Goal: Find specific page/section: Find specific page/section

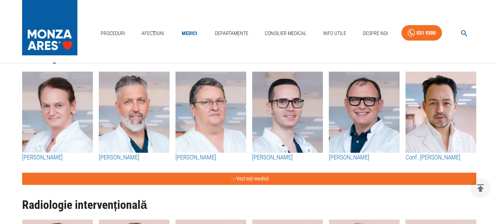
scroll to position [775, 0]
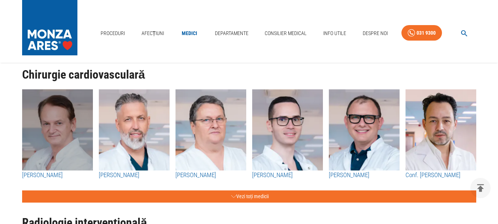
click at [71, 139] on img "button" at bounding box center [57, 129] width 71 height 81
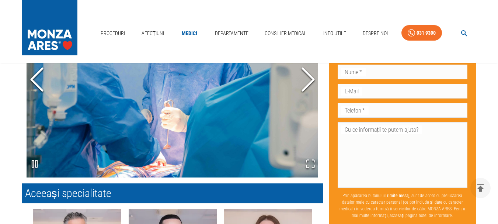
scroll to position [590, 0]
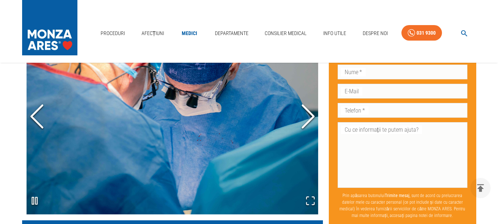
click at [315, 118] on icon "Next Slide" at bounding box center [308, 116] width 22 height 44
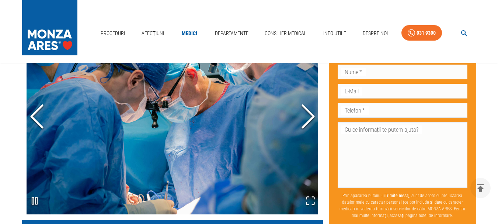
click at [310, 114] on icon "Next Slide" at bounding box center [308, 116] width 22 height 44
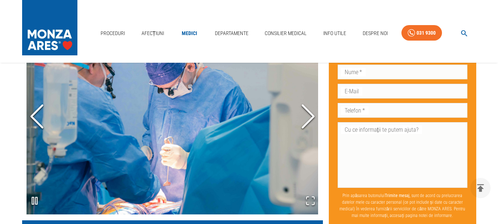
click at [310, 114] on icon "Next Slide" at bounding box center [308, 116] width 22 height 44
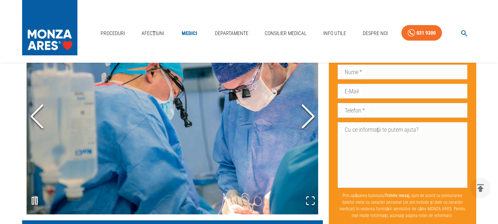
click at [310, 114] on icon "Next Slide" at bounding box center [308, 116] width 22 height 44
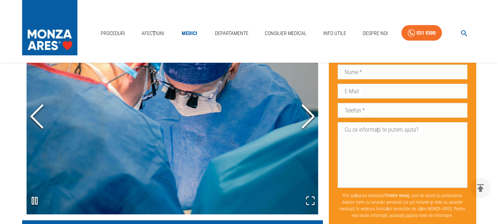
click at [310, 114] on icon "Next Slide" at bounding box center [308, 116] width 22 height 44
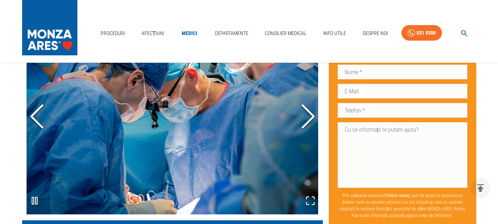
click at [310, 114] on icon "Next Slide" at bounding box center [308, 116] width 22 height 44
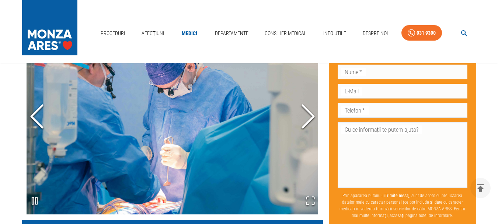
click at [310, 114] on icon "Next Slide" at bounding box center [308, 116] width 22 height 44
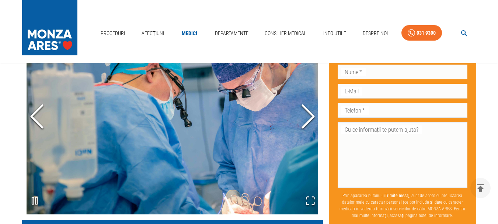
click at [310, 114] on icon "Next Slide" at bounding box center [308, 116] width 22 height 44
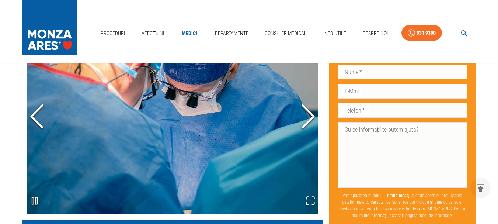
click at [310, 114] on icon "Next Slide" at bounding box center [308, 116] width 22 height 44
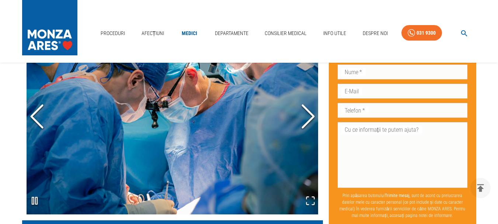
click at [310, 114] on icon "Next Slide" at bounding box center [308, 116] width 22 height 44
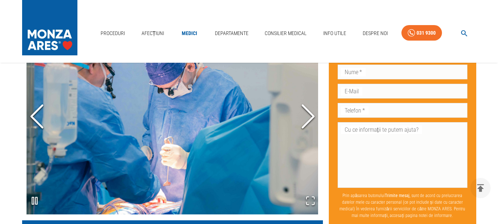
click at [310, 114] on icon "Next Slide" at bounding box center [308, 116] width 22 height 44
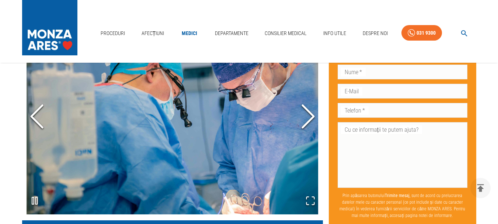
click at [310, 114] on icon "Next Slide" at bounding box center [308, 116] width 22 height 44
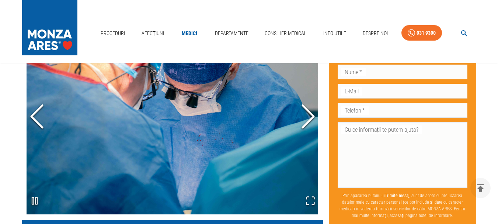
click at [310, 114] on icon "Next Slide" at bounding box center [308, 116] width 22 height 44
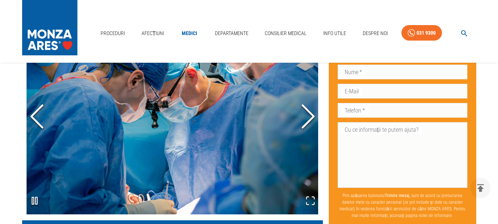
click at [310, 114] on icon "Next Slide" at bounding box center [308, 116] width 22 height 44
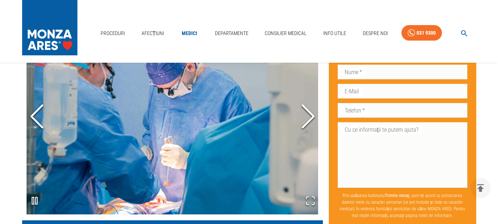
click at [310, 114] on icon "Next Slide" at bounding box center [308, 116] width 22 height 44
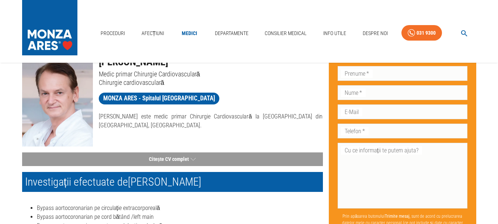
scroll to position [0, 0]
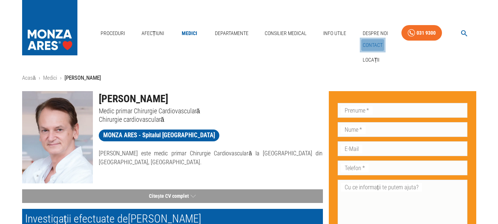
click at [368, 45] on link "Contact" at bounding box center [372, 45] width 23 height 12
click at [368, 42] on link "Contact" at bounding box center [372, 45] width 23 height 12
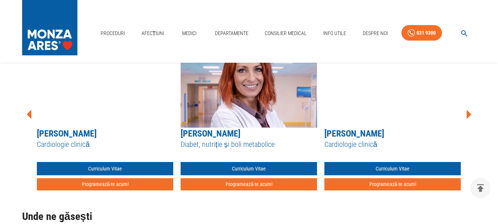
scroll to position [553, 0]
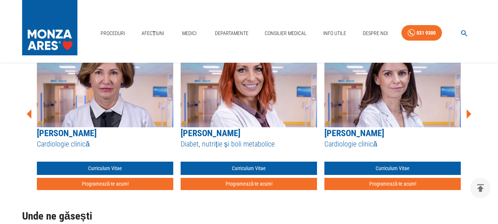
click at [467, 112] on icon at bounding box center [469, 113] width 5 height 9
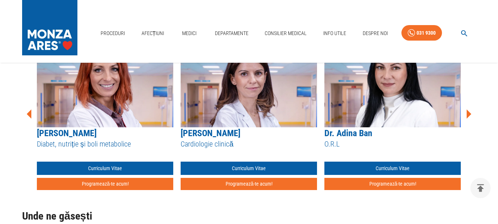
click at [467, 112] on icon at bounding box center [469, 113] width 5 height 9
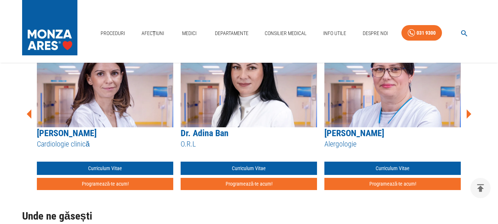
click at [467, 112] on icon at bounding box center [469, 114] width 22 height 22
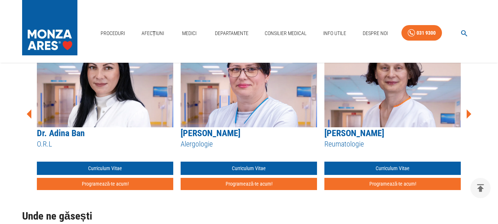
click at [467, 112] on icon at bounding box center [469, 114] width 22 height 22
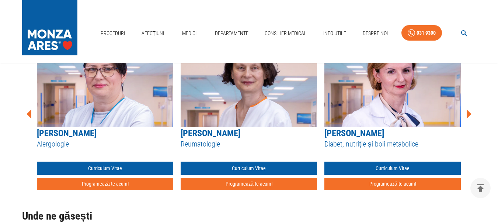
click at [467, 112] on icon at bounding box center [469, 114] width 22 height 22
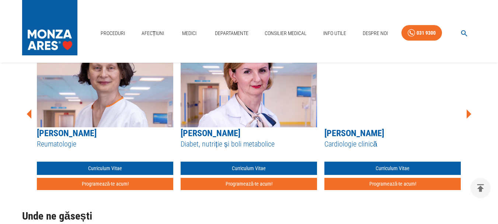
click at [467, 112] on icon at bounding box center [469, 114] width 22 height 22
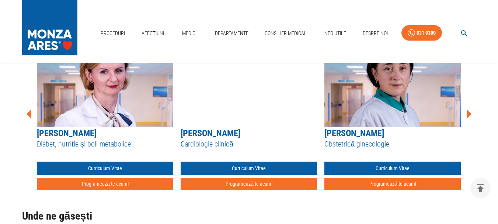
click at [467, 112] on icon at bounding box center [469, 114] width 22 height 22
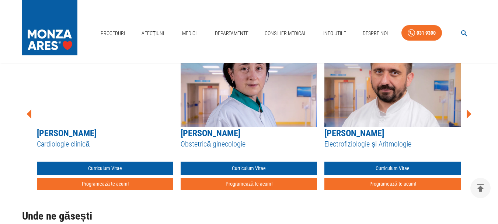
click at [467, 112] on icon at bounding box center [469, 114] width 22 height 22
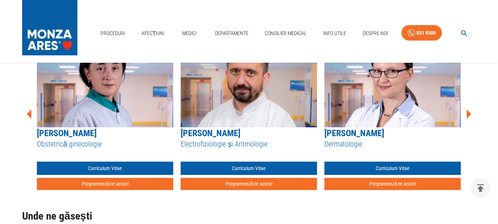
click at [467, 112] on icon at bounding box center [469, 114] width 22 height 22
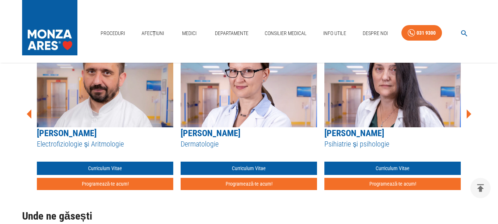
click at [467, 112] on icon at bounding box center [469, 114] width 22 height 22
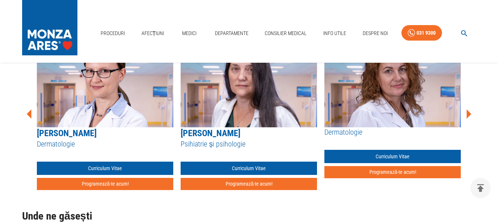
click at [467, 112] on icon at bounding box center [469, 114] width 22 height 22
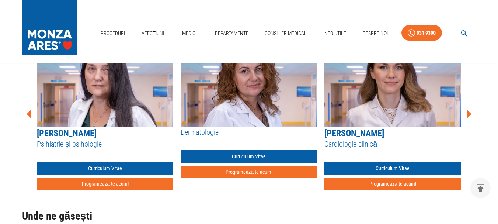
click at [467, 112] on icon at bounding box center [469, 114] width 22 height 22
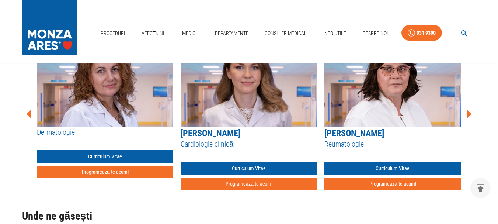
click at [467, 112] on icon at bounding box center [469, 114] width 22 height 22
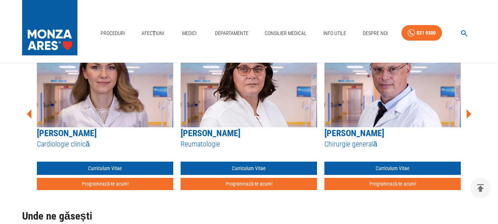
click at [467, 112] on icon at bounding box center [469, 114] width 22 height 22
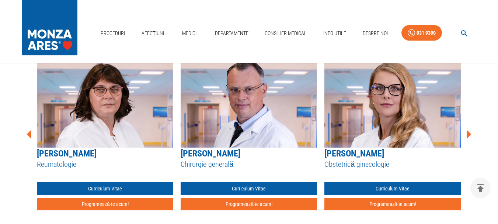
scroll to position [516, 0]
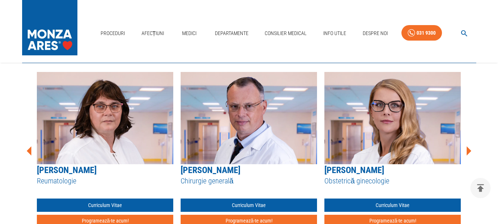
click at [469, 150] on icon at bounding box center [469, 150] width 5 height 9
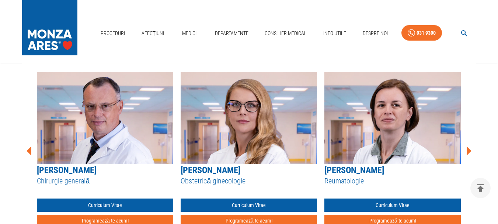
click at [469, 150] on icon at bounding box center [469, 150] width 5 height 9
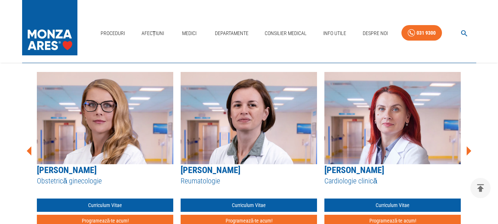
click at [469, 150] on icon at bounding box center [469, 150] width 5 height 9
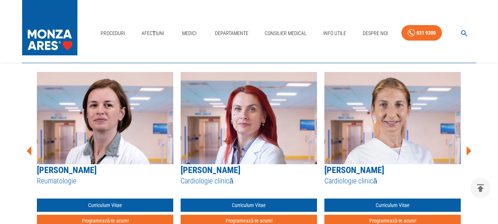
click at [469, 150] on icon at bounding box center [469, 150] width 5 height 9
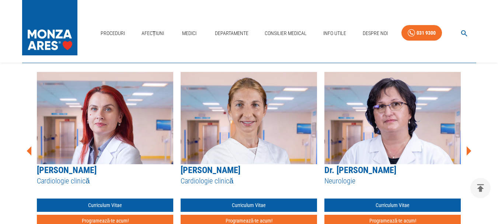
click at [469, 150] on icon at bounding box center [469, 150] width 5 height 9
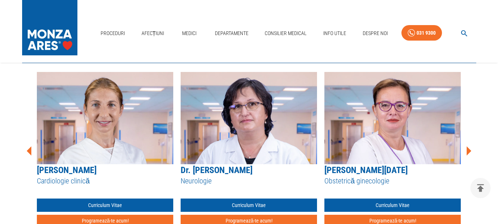
click at [469, 150] on icon at bounding box center [469, 150] width 5 height 9
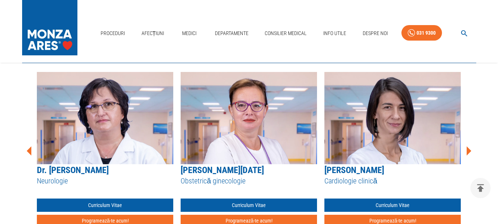
click at [469, 150] on icon at bounding box center [469, 150] width 5 height 9
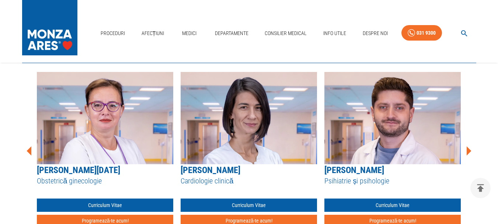
click at [469, 150] on icon at bounding box center [469, 150] width 5 height 9
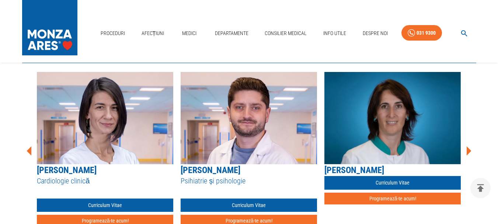
click at [469, 150] on icon at bounding box center [469, 150] width 5 height 9
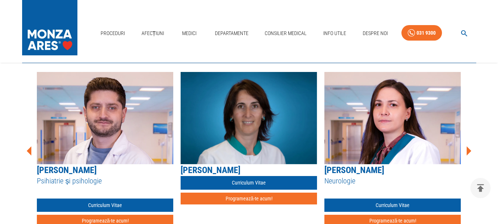
click at [469, 150] on icon at bounding box center [469, 150] width 5 height 9
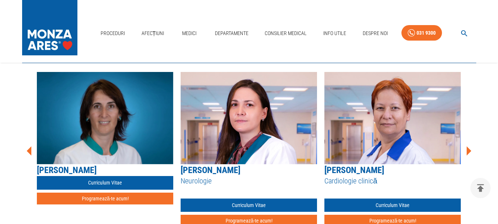
click at [469, 150] on icon at bounding box center [469, 150] width 5 height 9
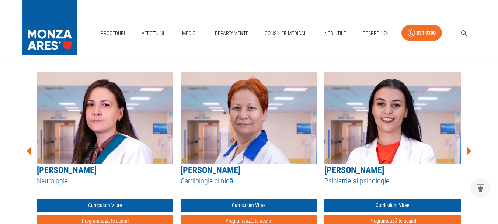
click at [469, 150] on icon at bounding box center [469, 150] width 5 height 9
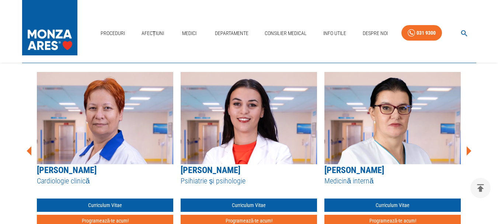
click at [469, 150] on icon at bounding box center [469, 150] width 5 height 9
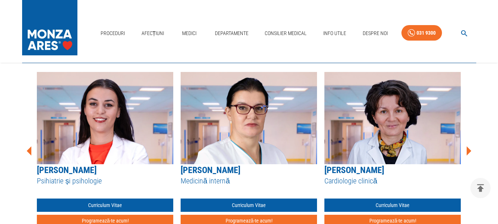
click at [469, 150] on icon at bounding box center [469, 150] width 5 height 9
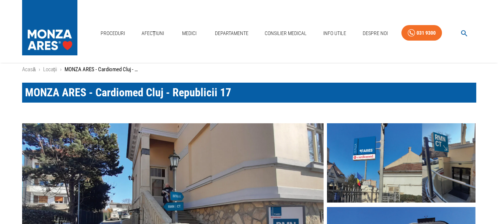
scroll to position [0, 0]
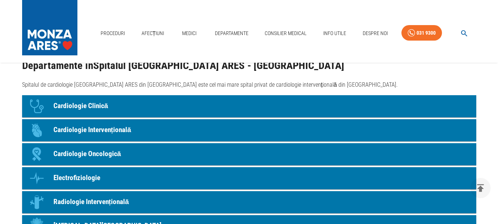
scroll to position [553, 0]
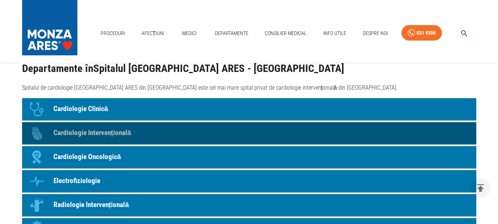
click at [110, 132] on p "Cardiologie Intervențională" at bounding box center [92, 133] width 78 height 11
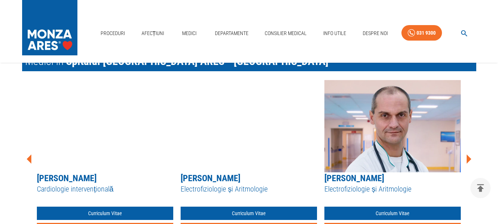
scroll to position [996, 0]
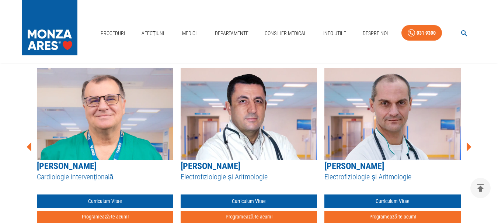
click at [468, 146] on icon at bounding box center [469, 146] width 5 height 9
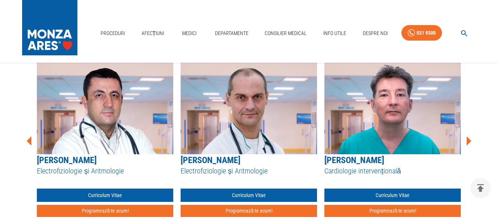
scroll to position [959, 0]
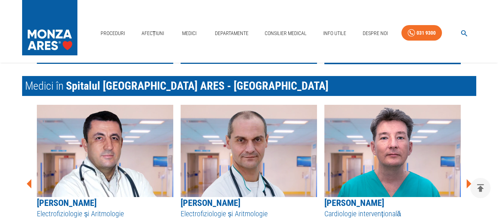
click at [468, 183] on icon at bounding box center [469, 183] width 5 height 9
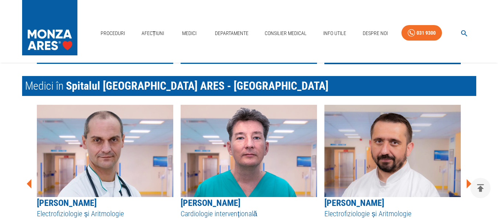
click at [468, 183] on icon at bounding box center [469, 183] width 5 height 9
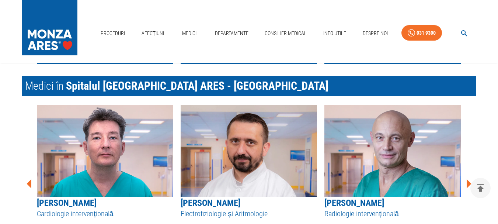
click at [468, 183] on icon at bounding box center [469, 183] width 5 height 9
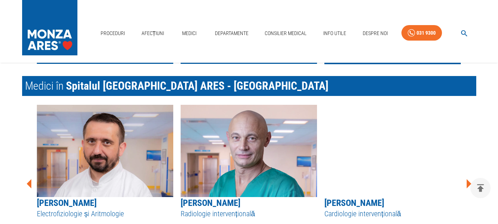
click at [468, 183] on icon at bounding box center [469, 183] width 5 height 9
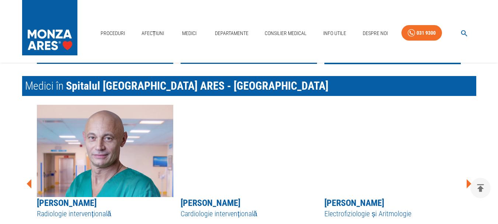
click at [468, 183] on icon at bounding box center [469, 183] width 5 height 9
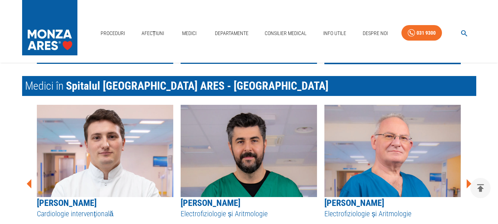
click at [468, 183] on icon at bounding box center [469, 183] width 5 height 9
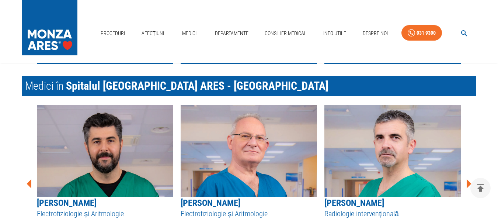
click at [468, 183] on icon at bounding box center [469, 183] width 5 height 9
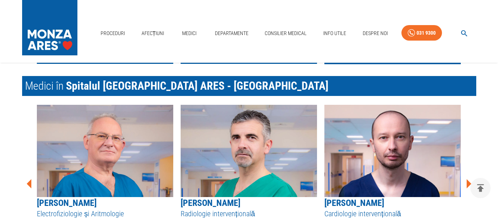
click at [468, 183] on icon at bounding box center [469, 183] width 5 height 9
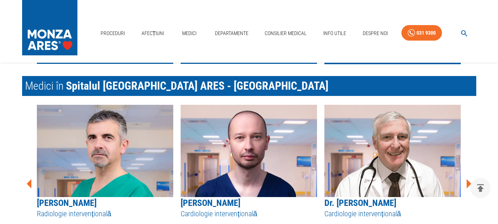
click at [468, 183] on icon at bounding box center [469, 183] width 5 height 9
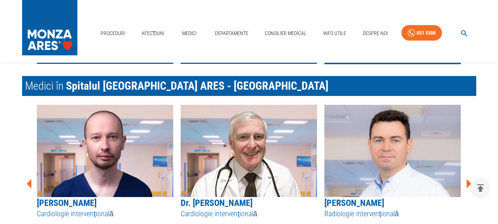
click at [468, 183] on icon at bounding box center [469, 183] width 5 height 9
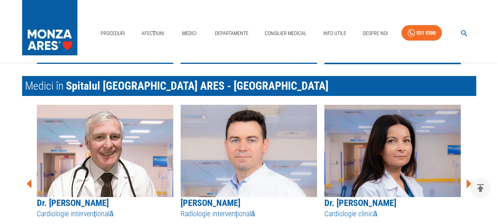
click at [468, 183] on icon at bounding box center [469, 183] width 5 height 9
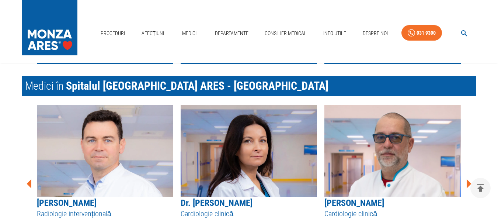
click at [468, 183] on icon at bounding box center [469, 183] width 5 height 9
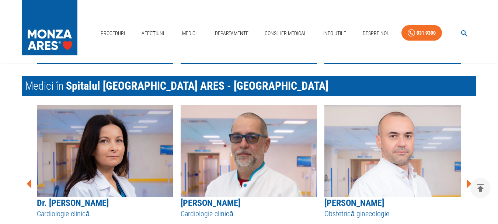
click at [468, 183] on icon at bounding box center [469, 183] width 5 height 9
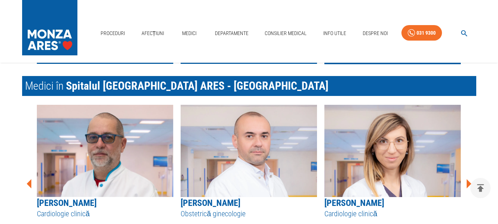
click at [468, 183] on icon at bounding box center [469, 183] width 5 height 9
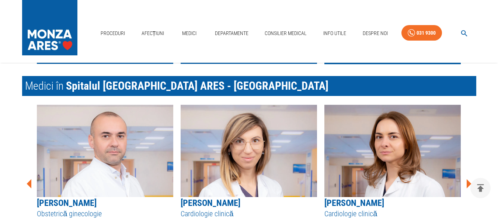
click at [468, 183] on icon at bounding box center [469, 183] width 5 height 9
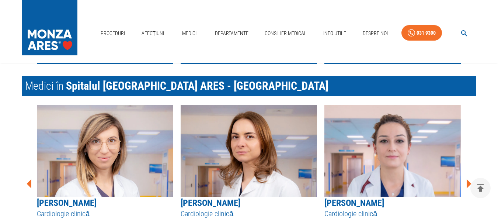
click at [468, 183] on icon at bounding box center [469, 183] width 5 height 9
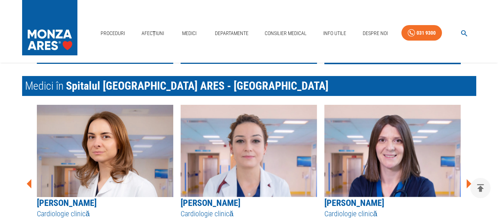
click at [468, 183] on icon at bounding box center [469, 183] width 5 height 9
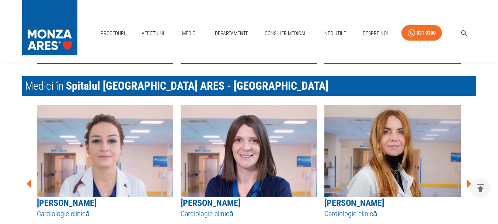
click at [468, 183] on icon at bounding box center [469, 183] width 5 height 9
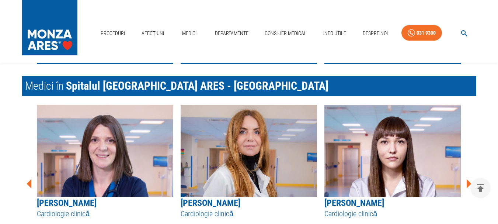
click at [468, 182] on icon at bounding box center [469, 183] width 5 height 9
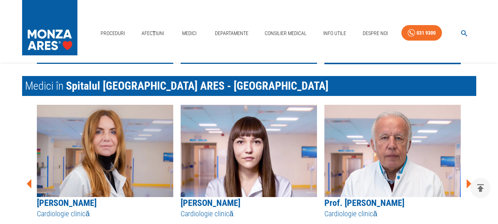
click at [468, 182] on icon at bounding box center [469, 183] width 5 height 9
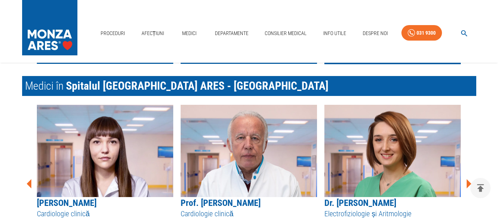
click at [468, 182] on icon at bounding box center [469, 183] width 5 height 9
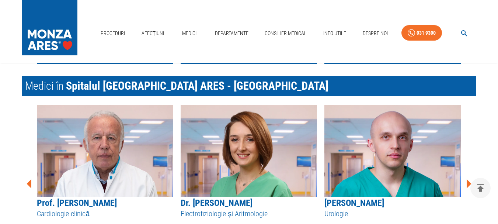
click at [468, 182] on icon at bounding box center [469, 183] width 5 height 9
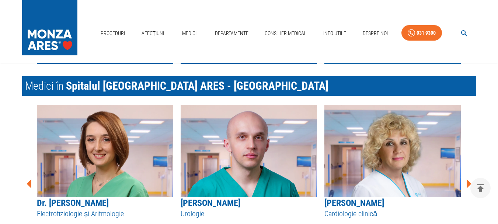
click at [468, 182] on icon at bounding box center [469, 183] width 5 height 9
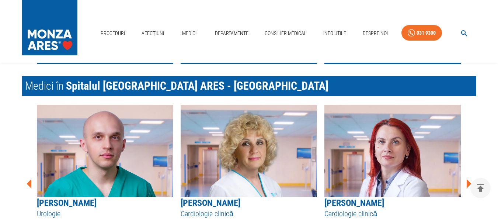
click at [468, 182] on icon at bounding box center [469, 183] width 5 height 9
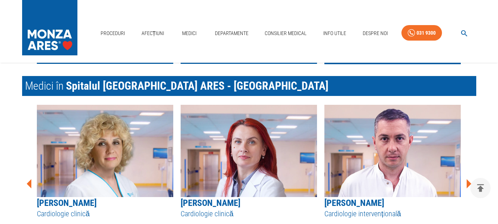
click at [468, 182] on icon at bounding box center [469, 183] width 5 height 9
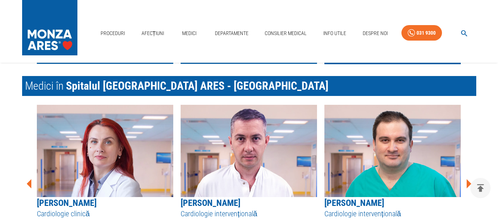
click at [468, 182] on icon at bounding box center [469, 183] width 5 height 9
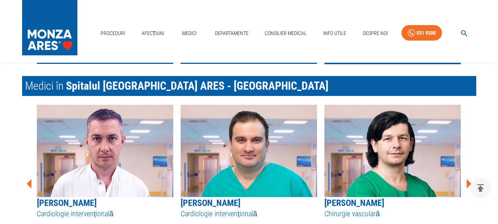
click at [468, 182] on icon at bounding box center [469, 183] width 5 height 9
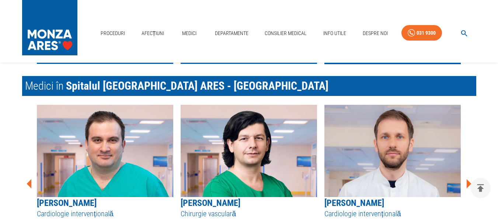
click at [468, 182] on icon at bounding box center [469, 183] width 5 height 9
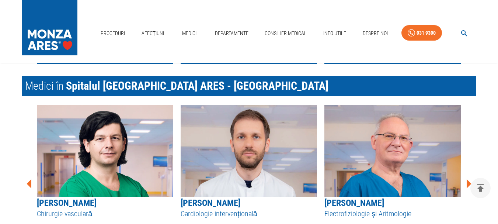
click at [468, 182] on icon at bounding box center [469, 183] width 5 height 9
click at [468, 183] on icon at bounding box center [469, 183] width 5 height 9
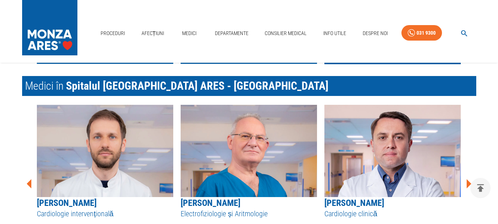
click at [468, 183] on icon at bounding box center [469, 183] width 5 height 9
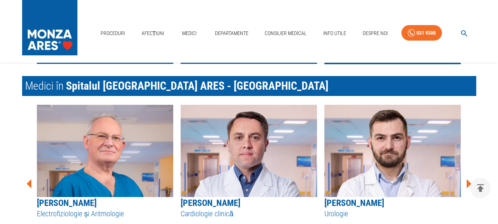
click at [468, 183] on icon at bounding box center [469, 183] width 5 height 9
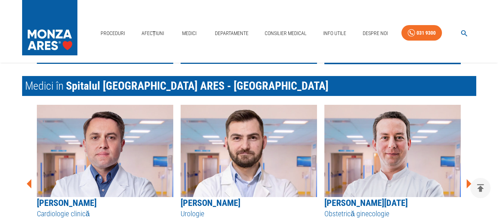
click at [468, 183] on icon at bounding box center [469, 183] width 5 height 9
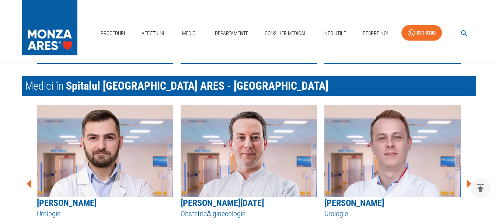
click at [468, 183] on icon at bounding box center [469, 183] width 5 height 9
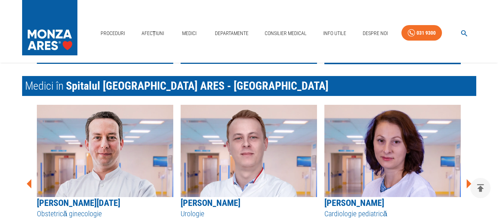
click at [468, 183] on icon at bounding box center [469, 183] width 5 height 9
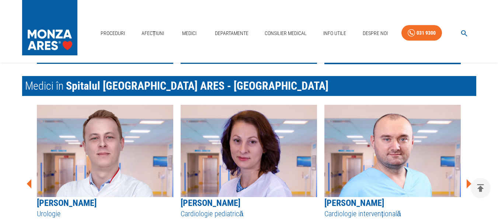
click at [468, 183] on icon at bounding box center [469, 183] width 5 height 9
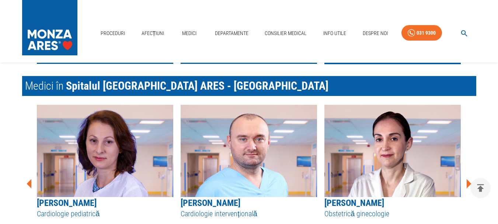
click at [468, 182] on icon at bounding box center [469, 183] width 5 height 9
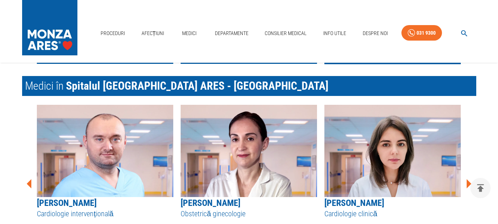
click at [468, 182] on icon at bounding box center [469, 183] width 5 height 9
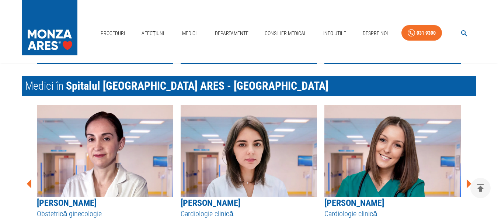
click at [468, 182] on icon at bounding box center [469, 183] width 5 height 9
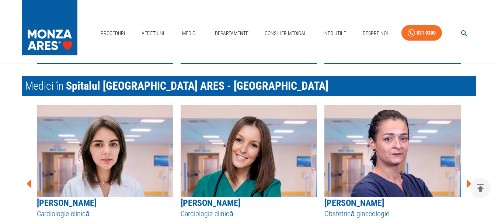
click at [468, 182] on icon at bounding box center [469, 183] width 5 height 9
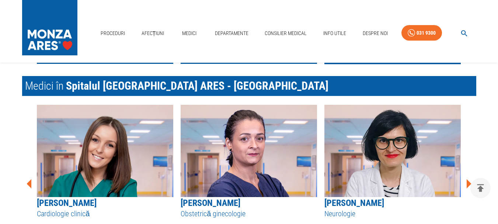
click at [468, 182] on icon at bounding box center [469, 183] width 5 height 9
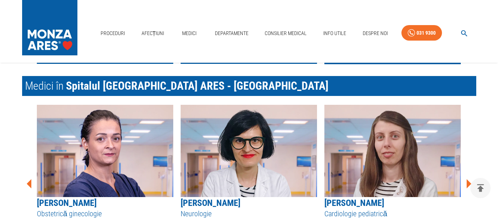
click at [468, 182] on icon at bounding box center [469, 183] width 5 height 9
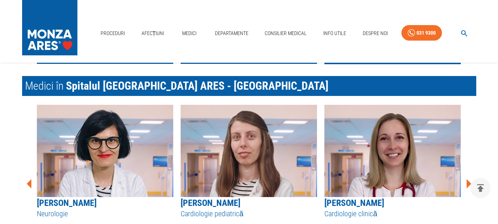
click at [468, 182] on icon at bounding box center [469, 183] width 5 height 9
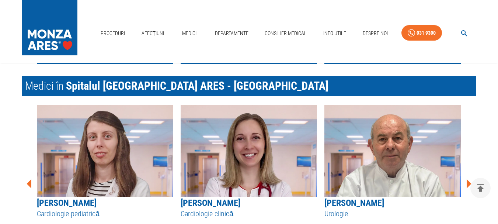
click at [468, 182] on icon at bounding box center [469, 183] width 5 height 9
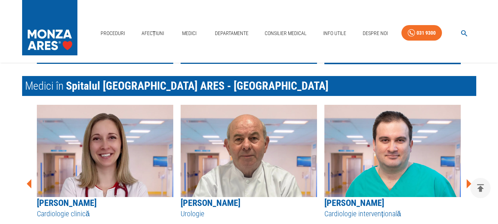
click at [468, 182] on icon at bounding box center [469, 183] width 5 height 9
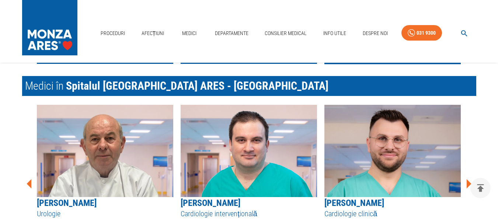
click at [468, 182] on icon at bounding box center [469, 183] width 5 height 9
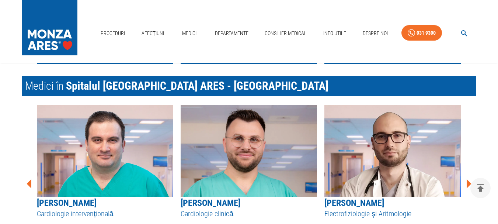
click at [468, 181] on icon at bounding box center [469, 183] width 5 height 9
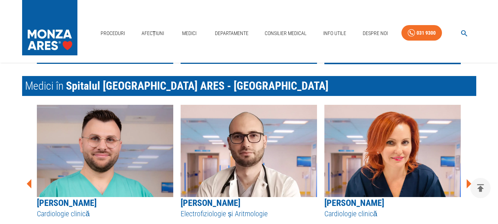
click at [468, 181] on icon at bounding box center [469, 183] width 5 height 9
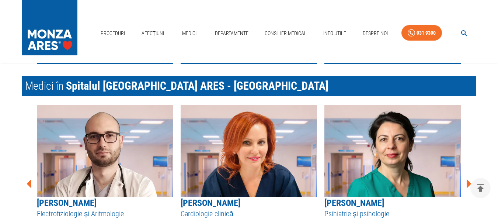
click at [468, 181] on icon at bounding box center [469, 183] width 5 height 9
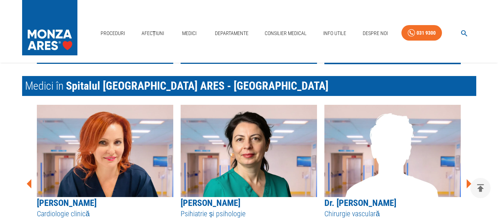
click at [468, 181] on icon at bounding box center [469, 183] width 5 height 9
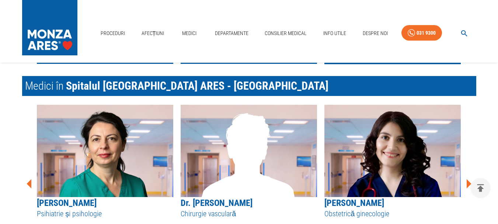
click at [468, 181] on icon at bounding box center [469, 183] width 5 height 9
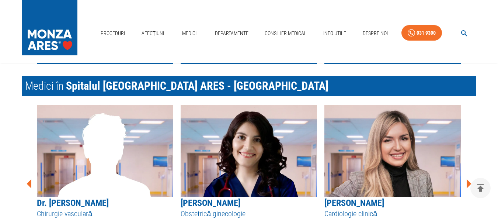
click at [468, 181] on icon at bounding box center [469, 183] width 5 height 9
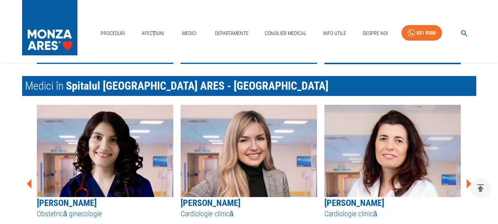
click at [468, 181] on icon at bounding box center [469, 183] width 5 height 9
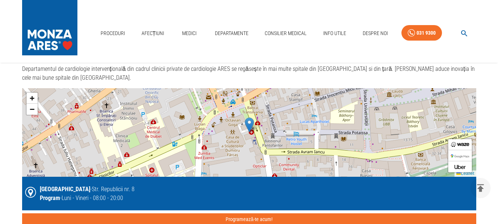
scroll to position [1475, 0]
